Goal: Task Accomplishment & Management: Use online tool/utility

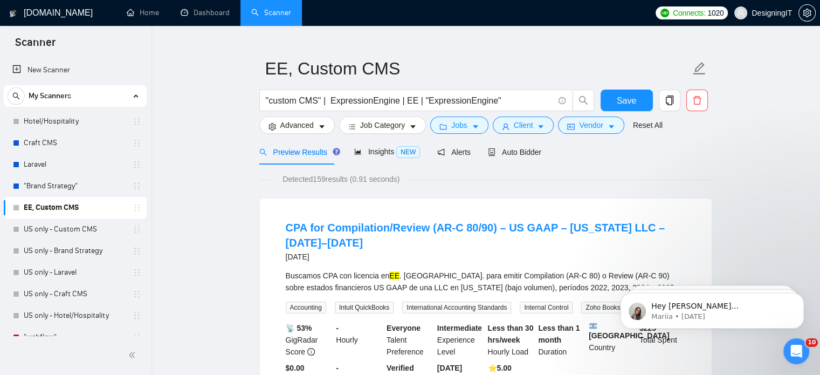
scroll to position [55, 0]
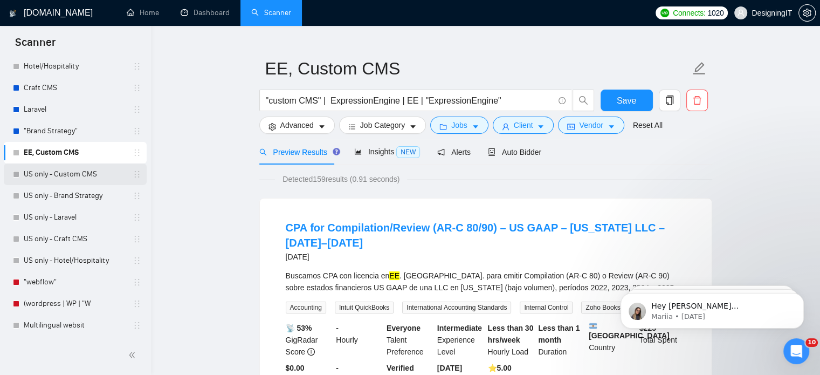
click at [60, 178] on link "US only - Custom CMS" at bounding box center [75, 174] width 102 height 22
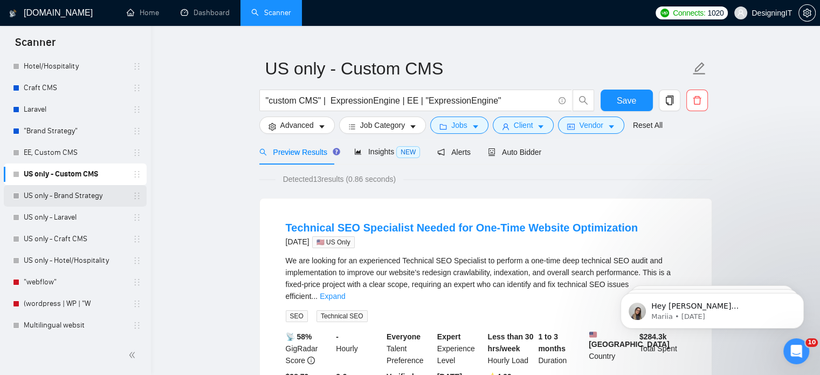
click at [61, 194] on link "US only - Brand Strategy" at bounding box center [75, 196] width 102 height 22
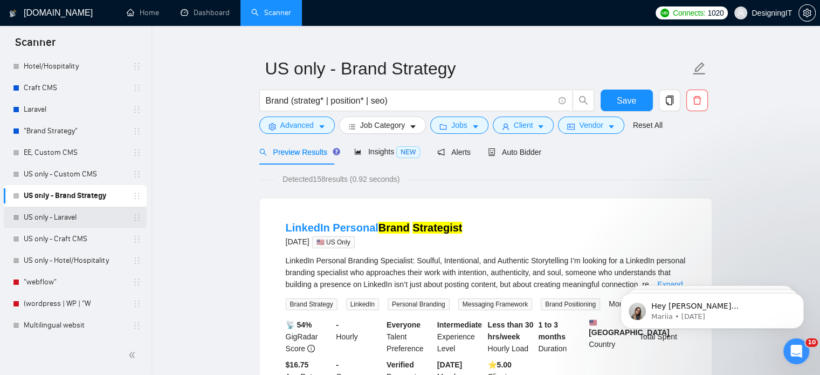
click at [71, 215] on link "US only - Laravel" at bounding box center [75, 217] width 102 height 22
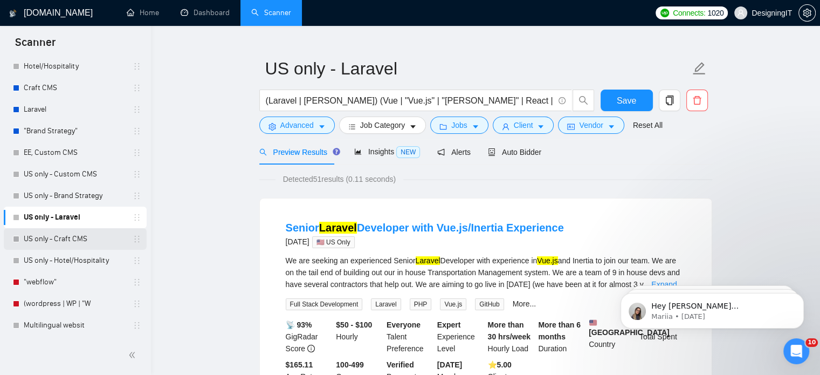
click at [58, 237] on link "US only - Craft CMS" at bounding box center [75, 239] width 102 height 22
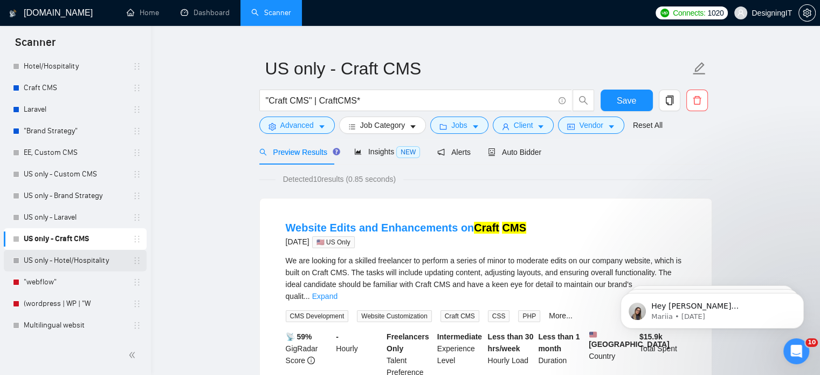
click at [60, 260] on link "US only - Hotel/Hospitality" at bounding box center [75, 261] width 102 height 22
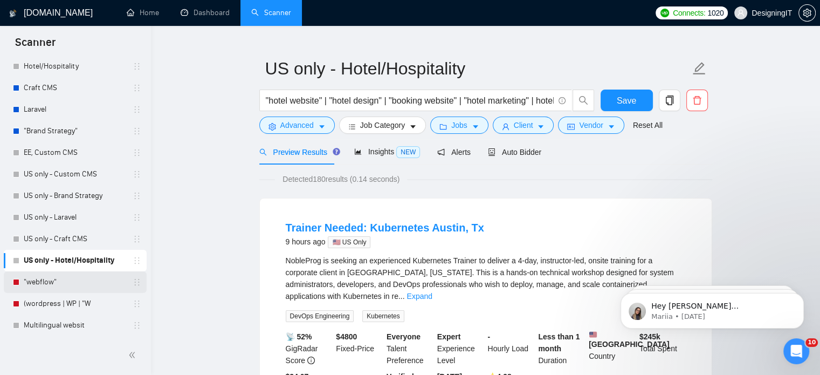
click at [44, 285] on link ""webflow"" at bounding box center [75, 282] width 102 height 22
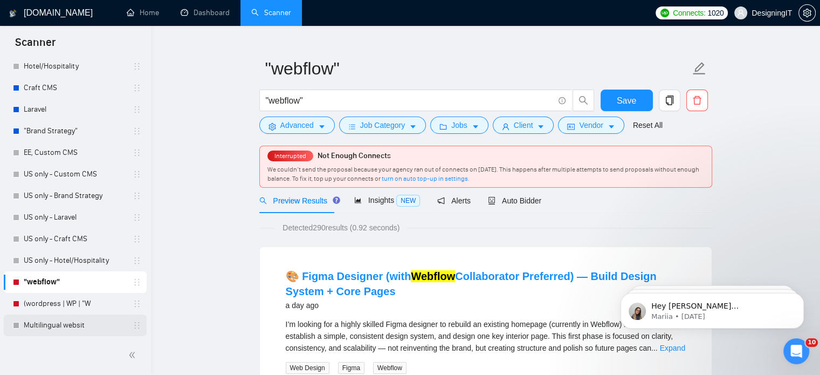
click at [54, 324] on link "Multilingual websit" at bounding box center [75, 325] width 102 height 22
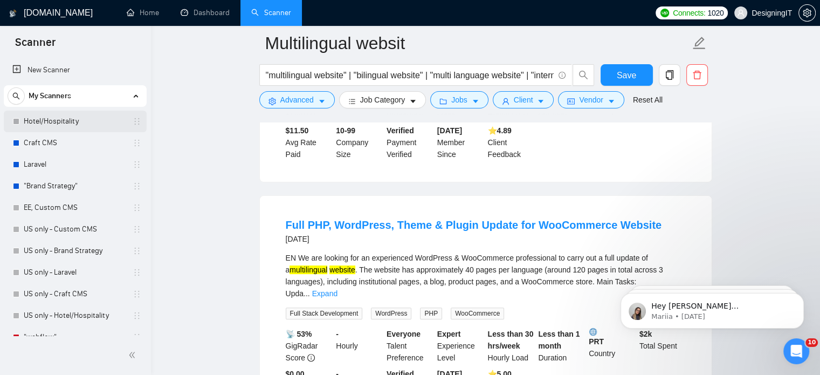
click at [58, 121] on link "Hotel/Hospitality" at bounding box center [75, 121] width 102 height 22
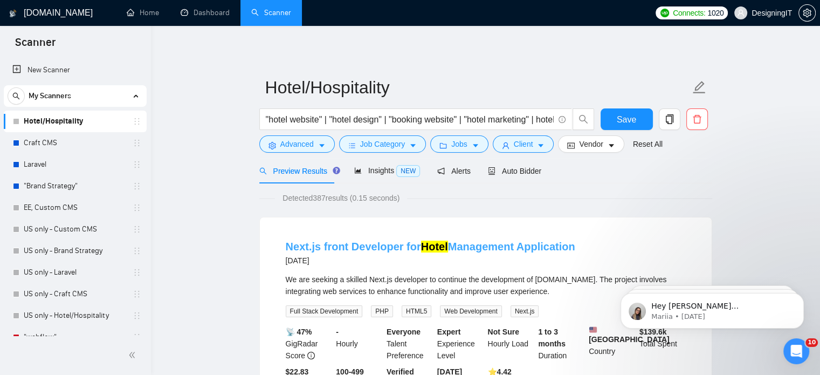
drag, startPoint x: 277, startPoint y: 241, endPoint x: 571, endPoint y: 243, distance: 294.3
click at [571, 243] on li "Next.js front Developer for Hotel Management Application 3 days ago We are seek…" at bounding box center [486, 319] width 426 height 179
copy link "Next.js front Developer for Hotel Management Application"
click at [507, 169] on span "Auto Bidder" at bounding box center [514, 171] width 53 height 9
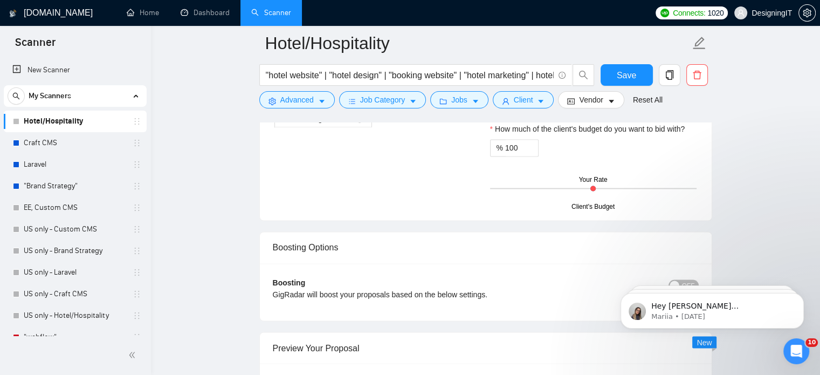
scroll to position [1887, 0]
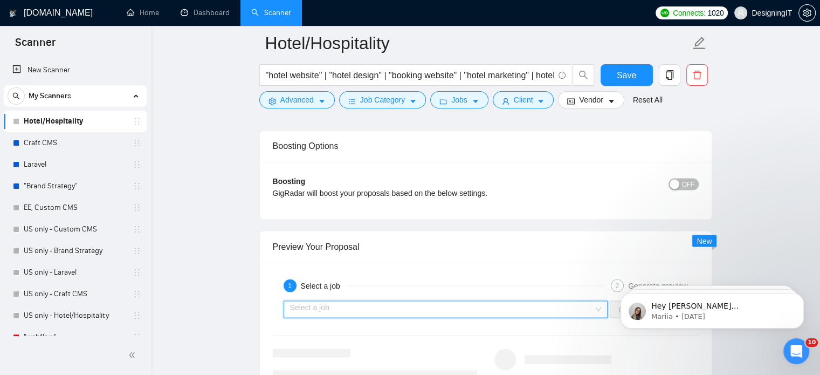
click at [457, 303] on input "search" at bounding box center [442, 309] width 304 height 16
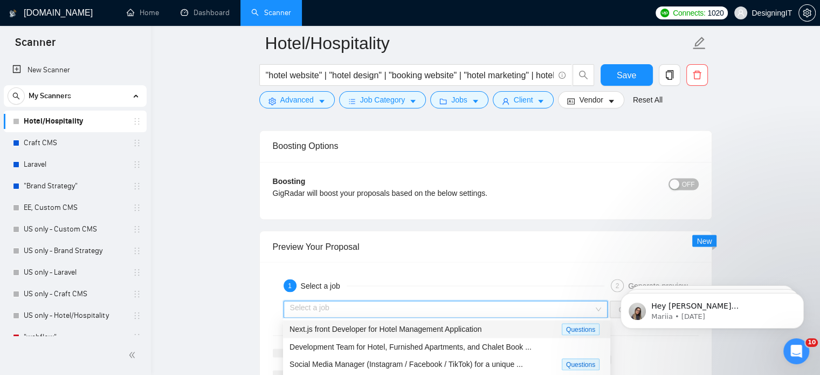
click at [450, 331] on span "Next.js front Developer for Hotel Management Application" at bounding box center [385, 328] width 192 height 9
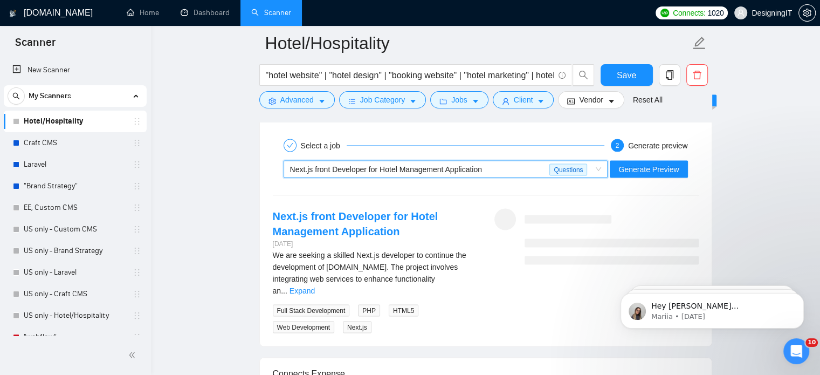
scroll to position [2048, 0]
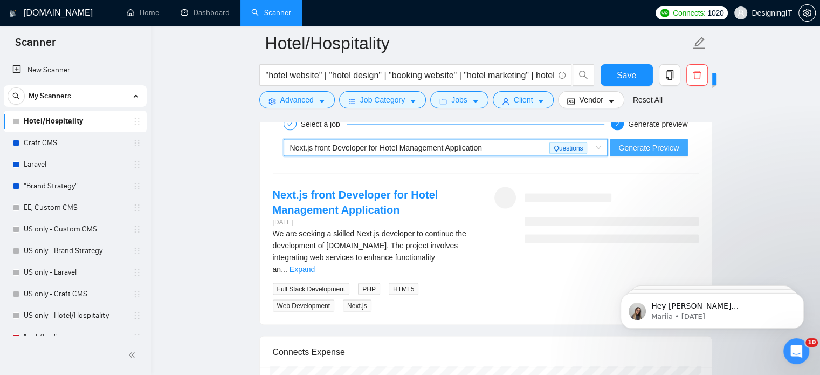
click at [655, 147] on span "Generate Preview" at bounding box center [648, 147] width 60 height 12
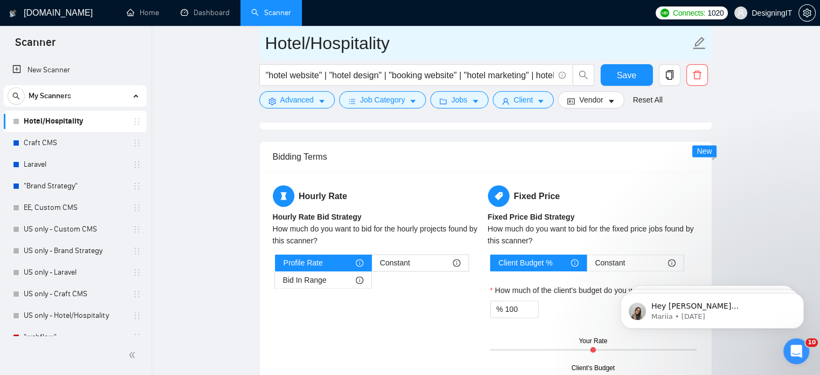
scroll to position [1725, 0]
